Goal: Task Accomplishment & Management: Manage account settings

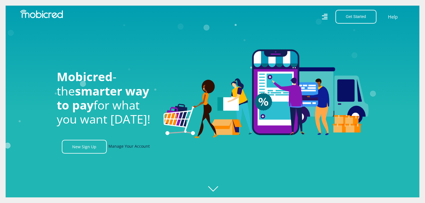
scroll to position [0, 400]
click at [132, 148] on link "Manage Your Account" at bounding box center [128, 147] width 41 height 14
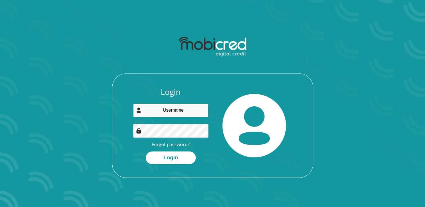
type input "tumishom3@gmail.com"
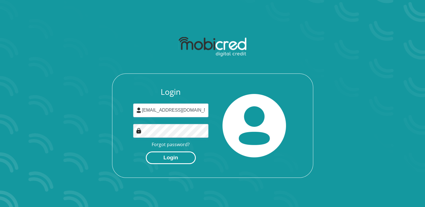
click at [177, 156] on button "Login" at bounding box center [171, 158] width 50 height 13
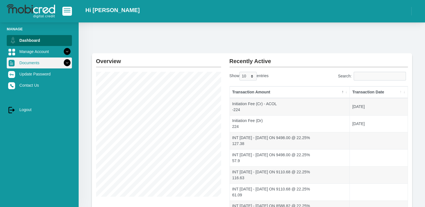
click at [62, 64] on icon at bounding box center [67, 63] width 10 height 10
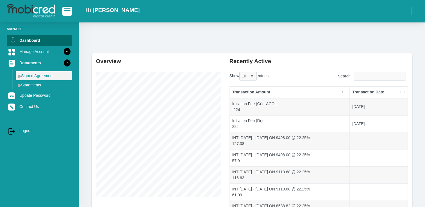
click at [39, 76] on link "Signed Agreement" at bounding box center [44, 75] width 56 height 9
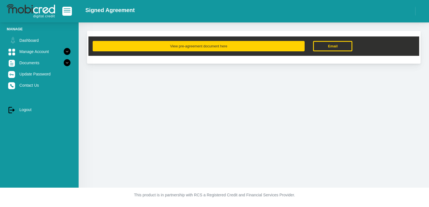
click at [182, 45] on button "View pre-agreement document here" at bounding box center [199, 46] width 212 height 10
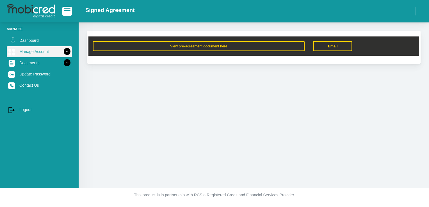
click at [64, 49] on icon at bounding box center [67, 52] width 10 height 10
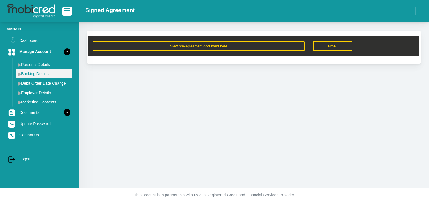
click at [42, 72] on link "Banking Details" at bounding box center [44, 73] width 56 height 9
